Goal: Transaction & Acquisition: Purchase product/service

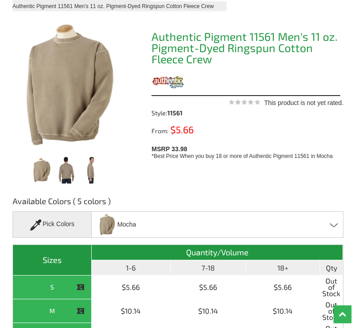
scroll to position [59, 0]
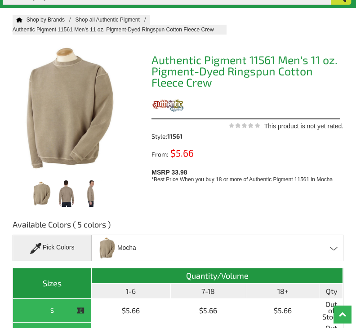
click at [98, 226] on h3 "Available Colors ( 5 colors )" at bounding box center [178, 227] width 331 height 16
click at [67, 224] on h3 "Available Colors ( 5 colors )" at bounding box center [178, 227] width 331 height 16
click at [69, 252] on div "Pick Colors" at bounding box center [53, 248] width 80 height 27
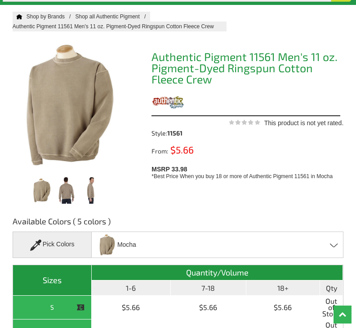
click at [137, 252] on div "Mocha Celery - Closeout Clover - Closeout Mocha - Closeout Smoke - Closeout Yam…" at bounding box center [217, 245] width 252 height 27
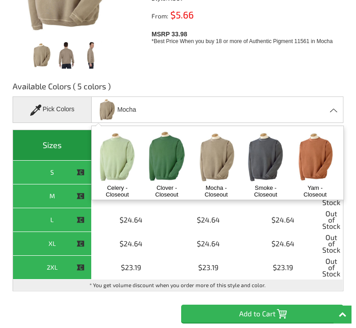
scroll to position [197, 0]
click at [274, 164] on img at bounding box center [265, 158] width 44 height 54
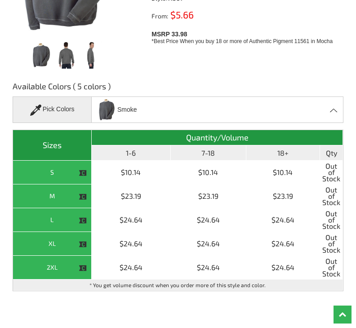
click at [287, 277] on td "$24.64" at bounding box center [283, 268] width 74 height 24
click at [337, 239] on span "Out of Stock" at bounding box center [331, 244] width 18 height 19
click at [336, 112] on div "Smoke Celery - Closeout Clover - Closeout Mocha - Closeout Smoke - Closeout Yam…" at bounding box center [217, 110] width 252 height 27
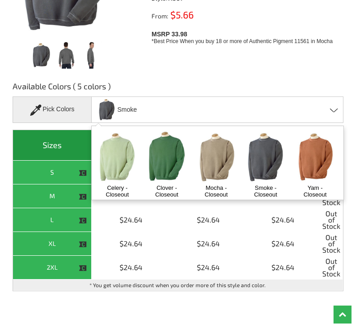
click at [169, 158] on img at bounding box center [167, 157] width 44 height 54
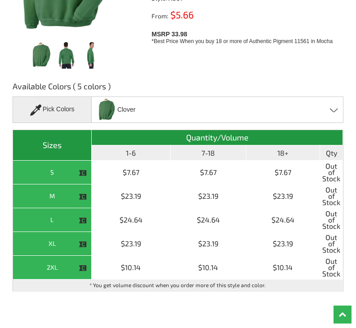
click at [80, 110] on div "Pick Colors" at bounding box center [53, 110] width 80 height 27
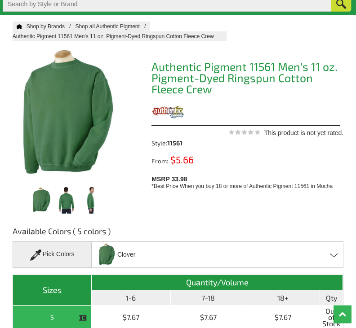
scroll to position [48, 0]
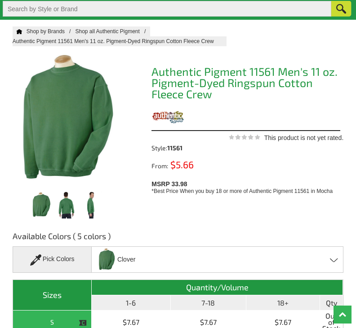
click at [243, 215] on div "Home Shop by Brands Shop all Authentic Pigment Authentic Pigment 11561 Men's 11…" at bounding box center [178, 250] width 331 height 447
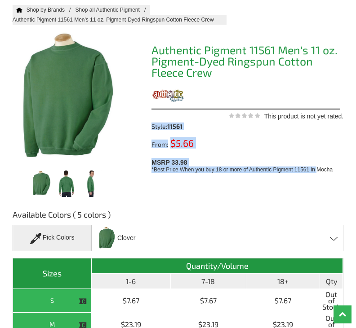
scroll to position [22, 0]
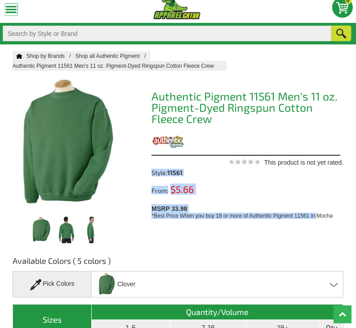
click at [239, 235] on div "Home Shop by Brands Shop all Authentic Pigment Authentic Pigment 11561 Men's 11…" at bounding box center [178, 275] width 331 height 447
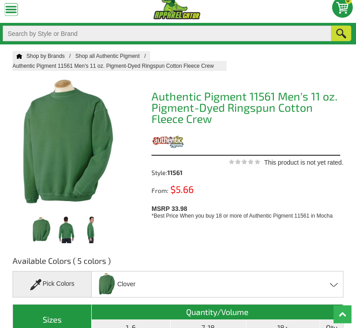
scroll to position [0, 0]
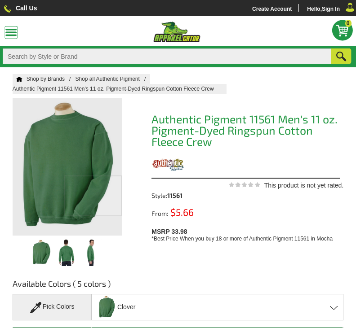
click at [93, 196] on div at bounding box center [68, 166] width 110 height 137
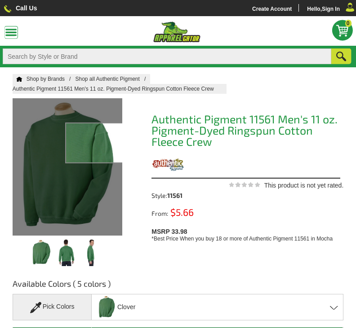
click at [98, 143] on div at bounding box center [68, 166] width 110 height 137
